Goal: Task Accomplishment & Management: Manage account settings

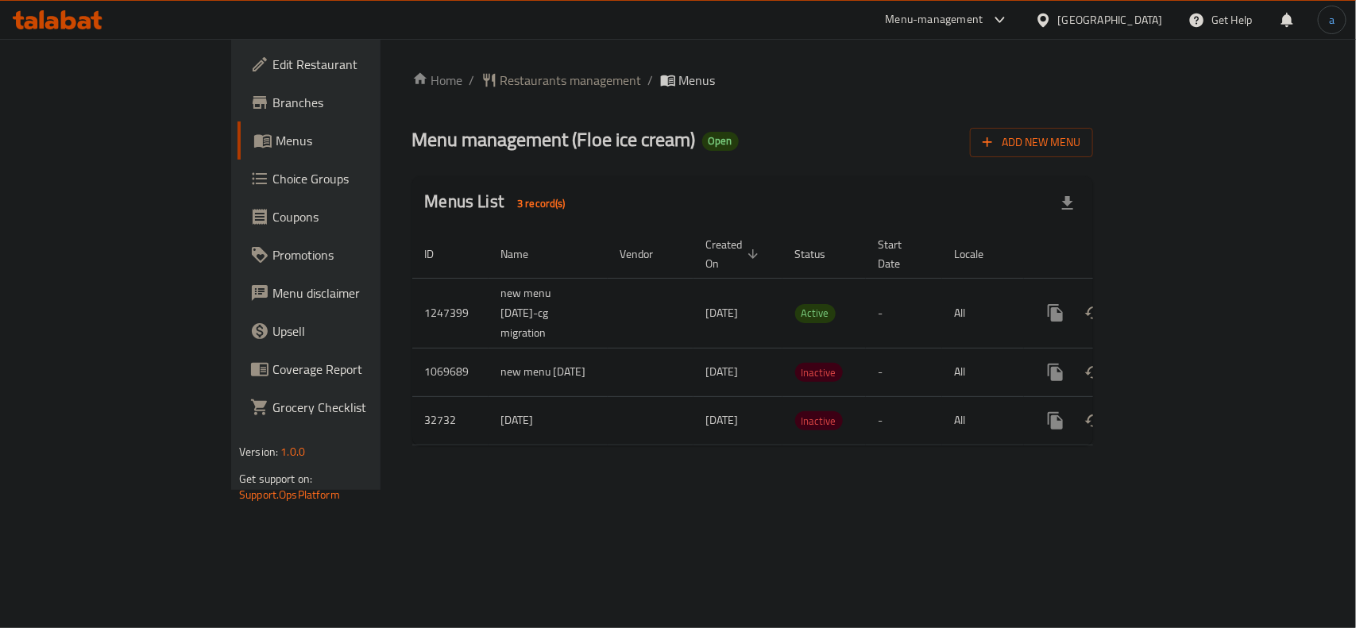
click at [412, 91] on div "Home / Restaurants management / Menus Menu management ( Floe ice cream ) Open A…" at bounding box center [752, 265] width 681 height 388
click at [501, 78] on span "Restaurants management" at bounding box center [571, 80] width 141 height 19
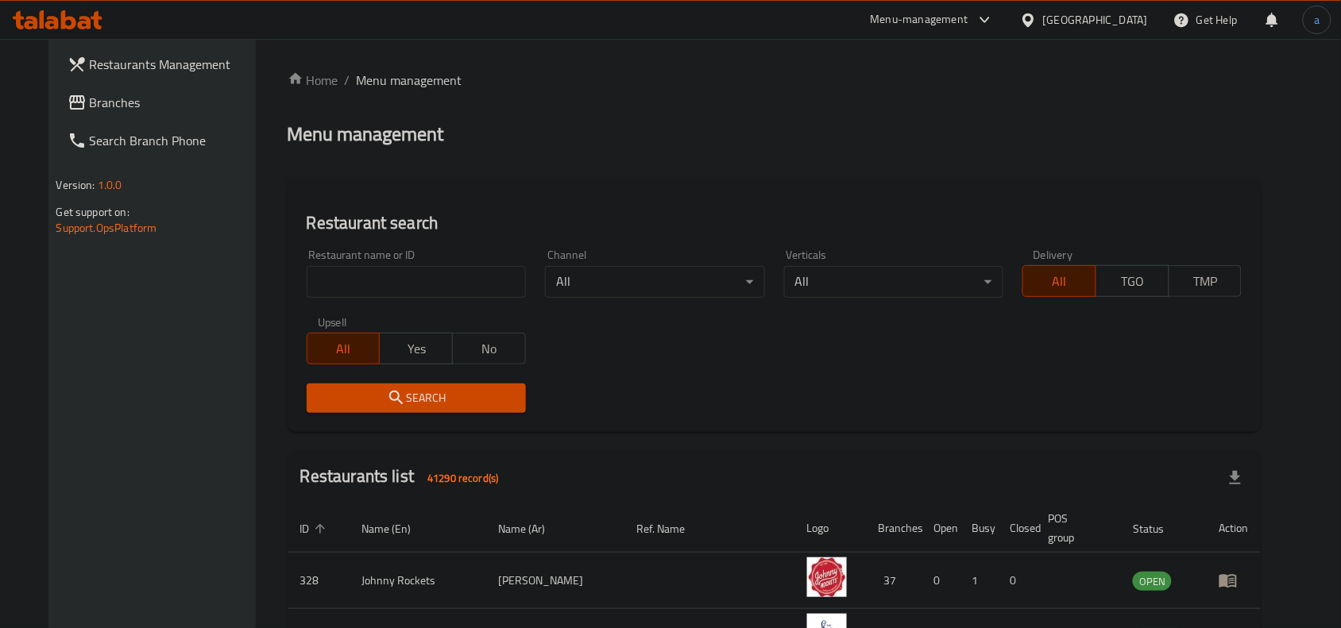
click at [335, 299] on div "Restaurant name or ID Restaurant name or ID" at bounding box center [416, 274] width 238 height 68
click at [144, 88] on link "Branches" at bounding box center [164, 102] width 218 height 38
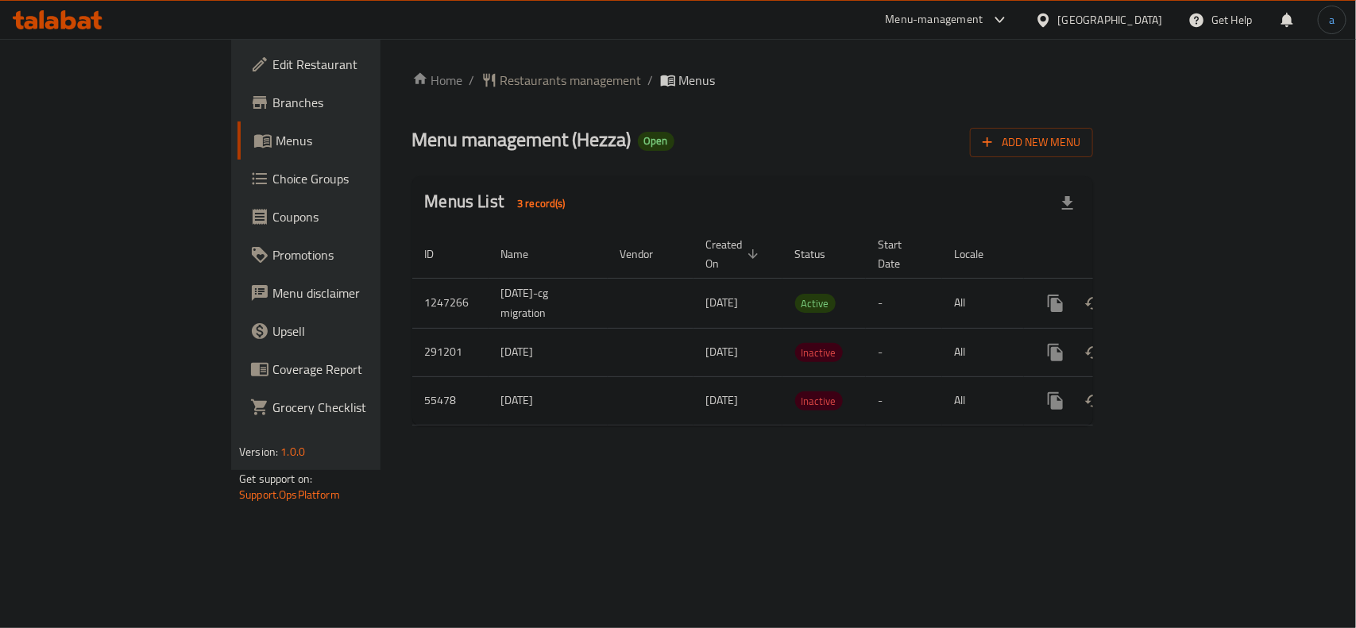
click at [1129, 6] on div "[GEOGRAPHIC_DATA]" at bounding box center [1099, 20] width 153 height 38
click at [1153, 17] on div "[GEOGRAPHIC_DATA]" at bounding box center [1110, 19] width 105 height 17
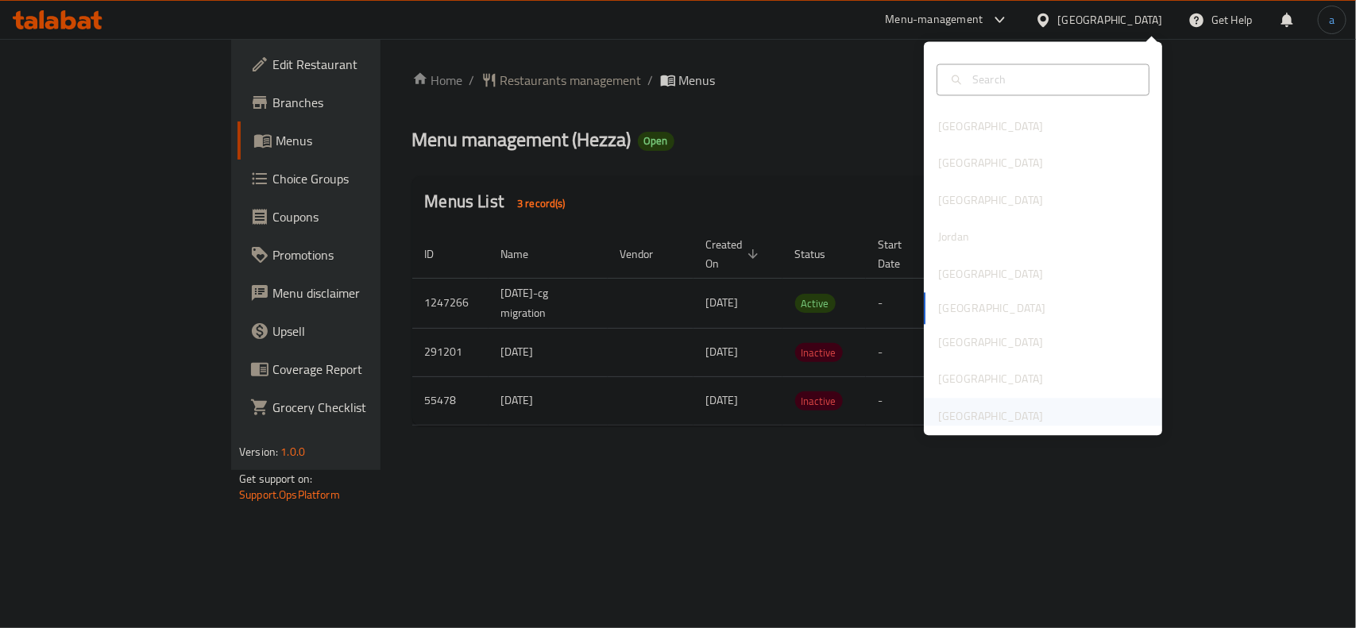
click at [992, 415] on div "[GEOGRAPHIC_DATA]" at bounding box center [990, 416] width 105 height 17
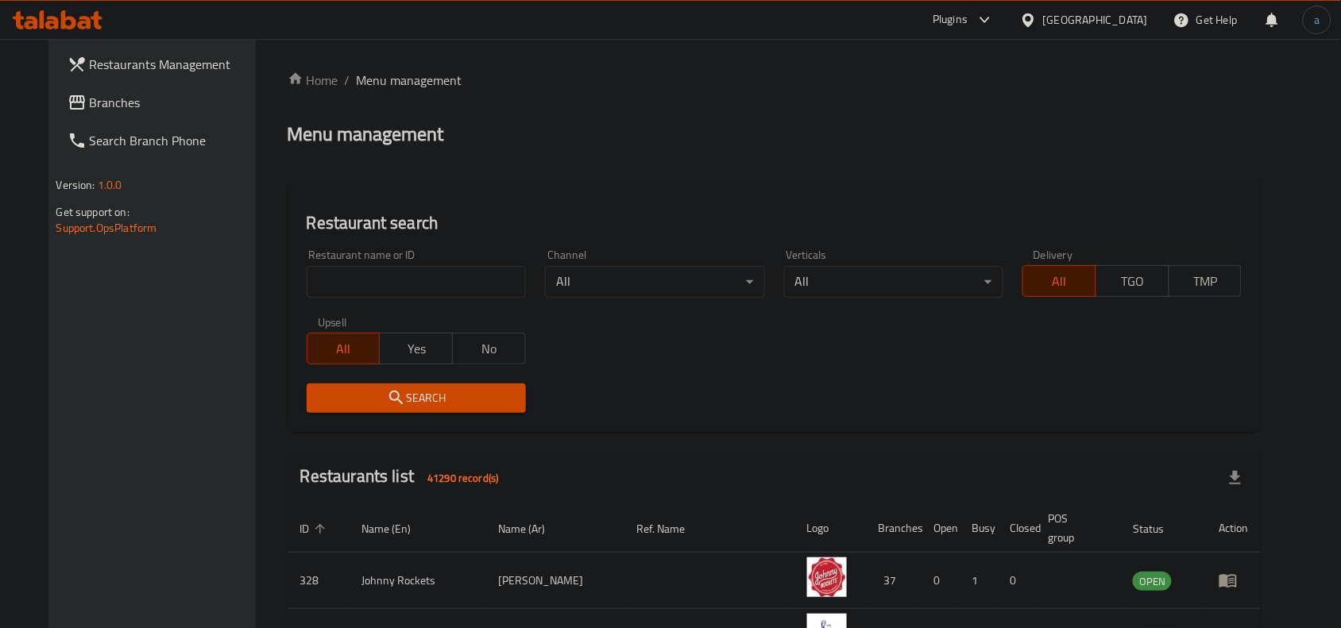
click at [117, 115] on link "Branches" at bounding box center [164, 102] width 218 height 38
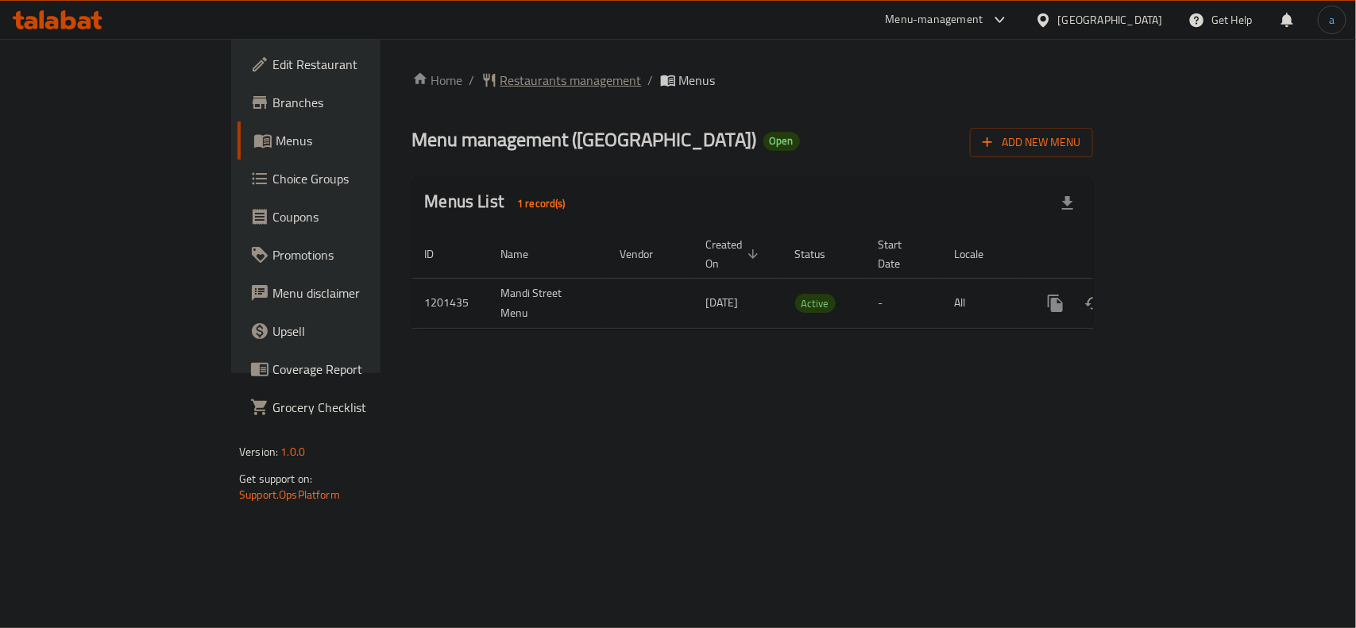
click at [501, 83] on span "Restaurants management" at bounding box center [571, 80] width 141 height 19
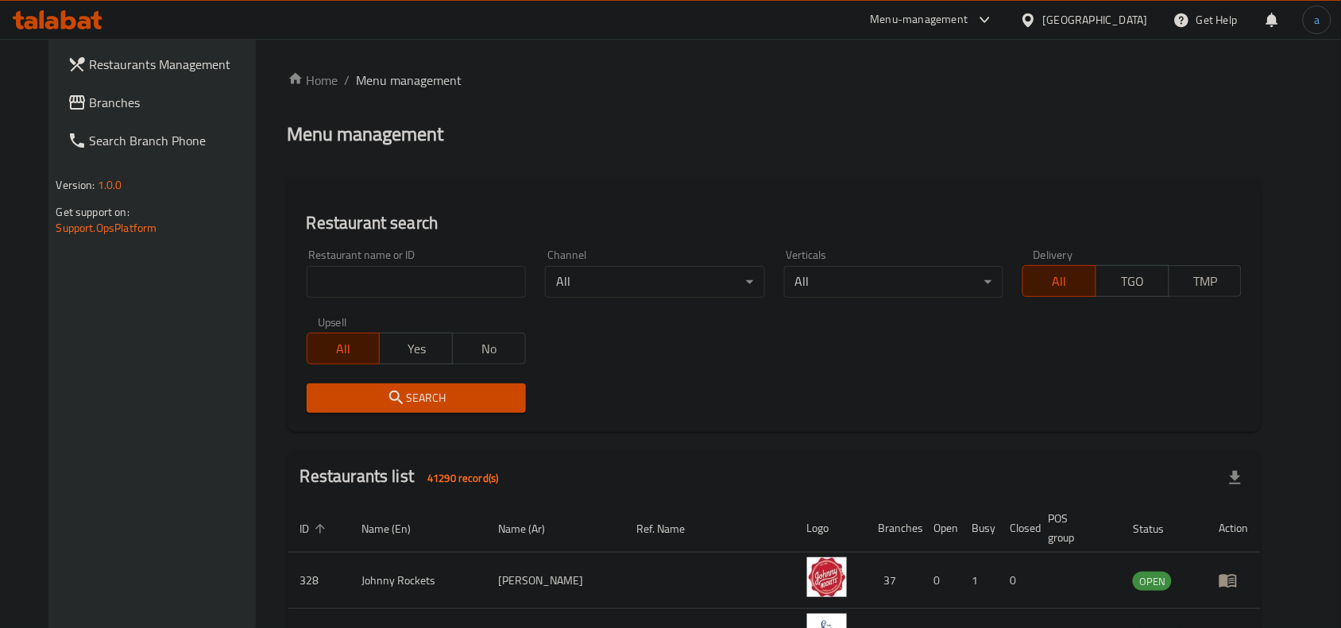
click at [90, 102] on span "Branches" at bounding box center [175, 102] width 170 height 19
